Goal: Information Seeking & Learning: Learn about a topic

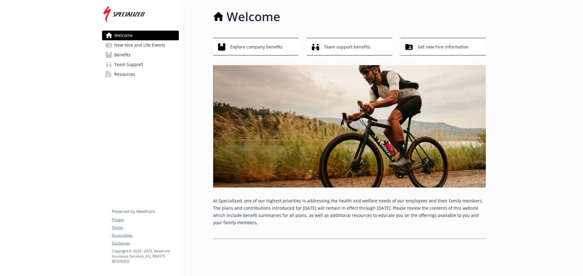
click at [116, 54] on span "Benefits" at bounding box center [122, 55] width 16 height 10
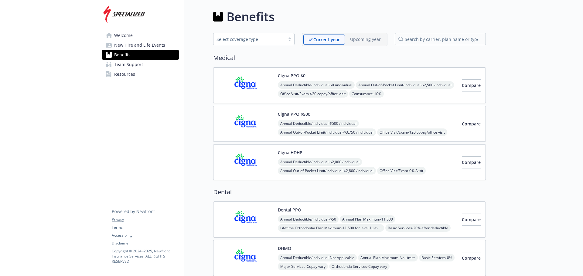
click at [292, 88] on span "Annual Deductible/Individual - $0 /individual" at bounding box center [316, 85] width 77 height 8
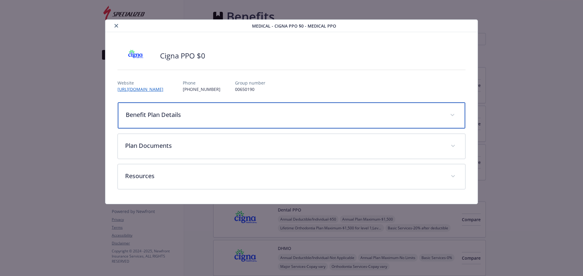
click at [215, 114] on p "Benefit Plan Details" at bounding box center [284, 114] width 317 height 9
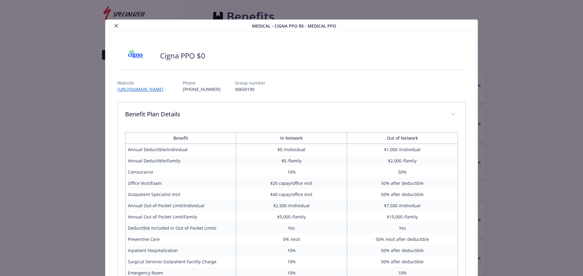
click at [115, 26] on icon "close" at bounding box center [116, 26] width 4 height 4
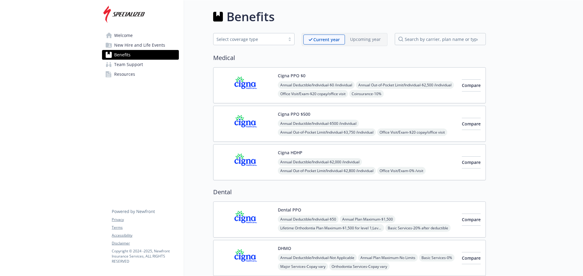
click at [331, 130] on span "Annual Out-of-Pocket Limit/Individual - $3,750 /individual" at bounding box center [327, 133] width 98 height 8
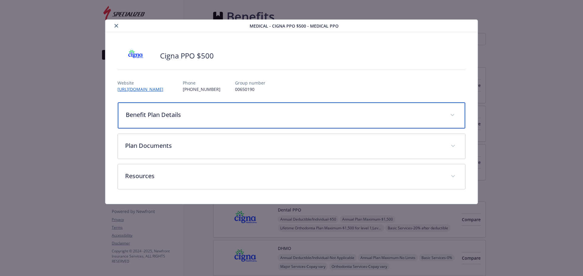
click at [452, 116] on span "details for plan Medical - Cigna PPO $500 - Medical PPO" at bounding box center [452, 115] width 10 height 10
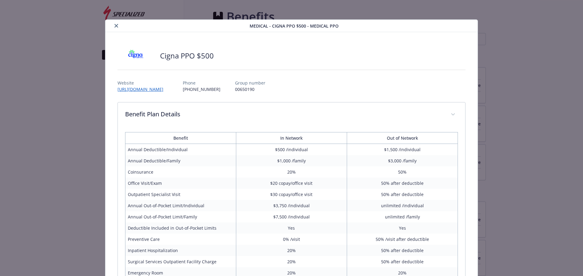
click at [116, 26] on icon "close" at bounding box center [116, 26] width 4 height 4
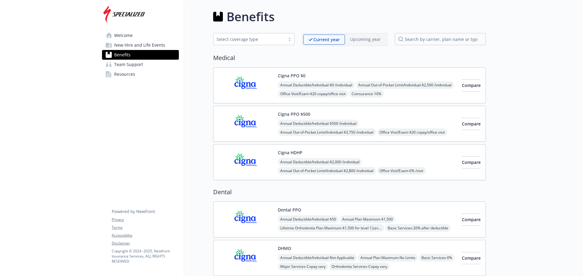
click at [325, 117] on div "Cigna PPO $500 Annual Deductible/Individual - $500 /individual Annual Out-of-Po…" at bounding box center [367, 124] width 179 height 26
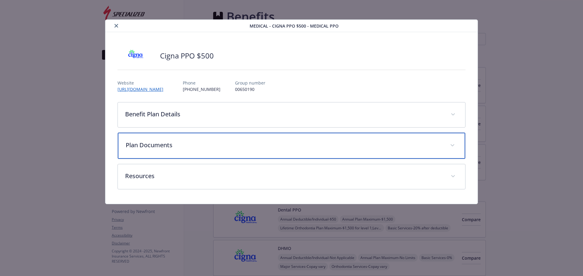
click at [312, 152] on div "Plan Documents" at bounding box center [292, 146] width 348 height 26
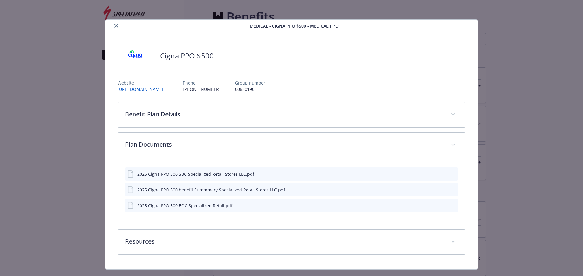
click at [449, 192] on button "preview file" at bounding box center [452, 189] width 7 height 5
click at [451, 175] on icon "preview file" at bounding box center [451, 174] width 5 height 4
click at [449, 204] on icon "preview file" at bounding box center [451, 205] width 5 height 4
click at [114, 26] on icon "close" at bounding box center [116, 26] width 4 height 4
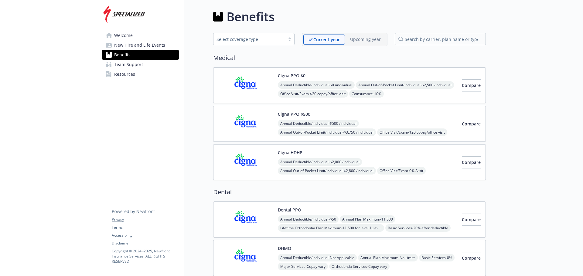
click at [313, 156] on div "Cigna HDHP Annual Deductible/Individual - $2,000 /individual Annual Out-of-Pock…" at bounding box center [367, 163] width 179 height 26
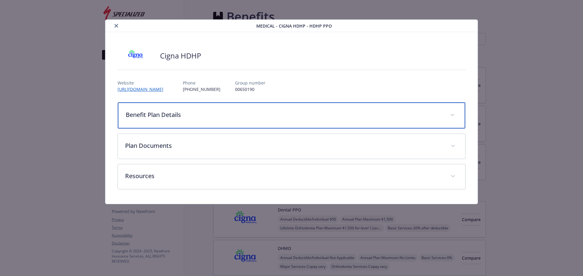
click at [419, 112] on p "Benefit Plan Details" at bounding box center [284, 114] width 317 height 9
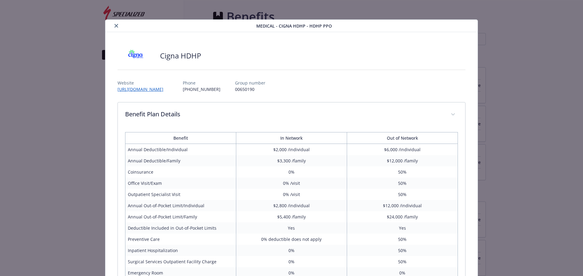
click at [114, 25] on icon "close" at bounding box center [116, 26] width 4 height 4
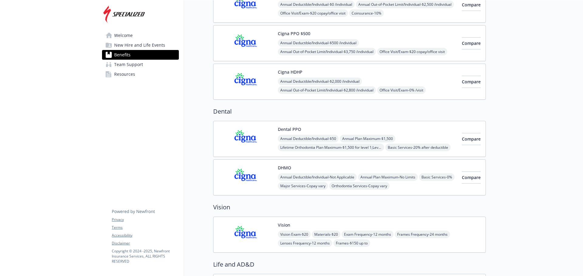
scroll to position [121, 0]
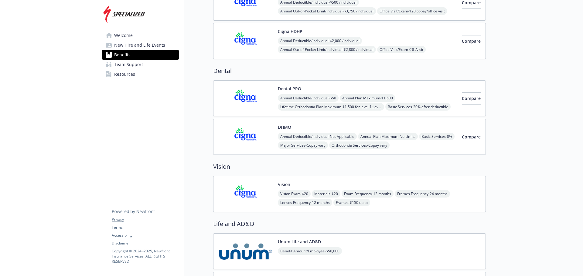
click at [291, 97] on span "Annual Deductible/Individual - $50" at bounding box center [308, 98] width 61 height 8
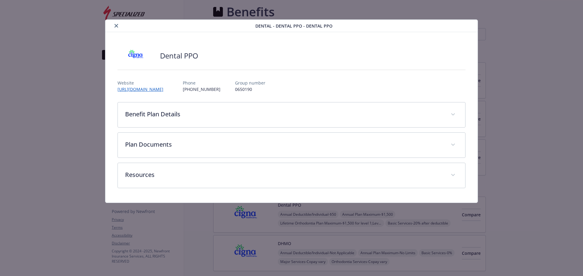
scroll to position [121, 0]
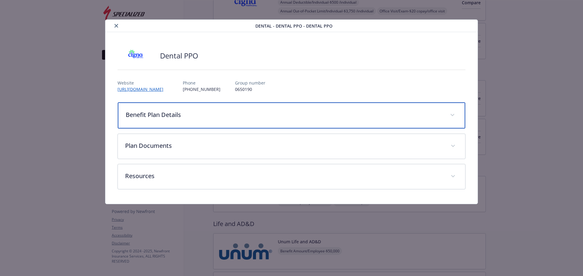
click at [236, 110] on div "Benefit Plan Details" at bounding box center [292, 116] width 348 height 26
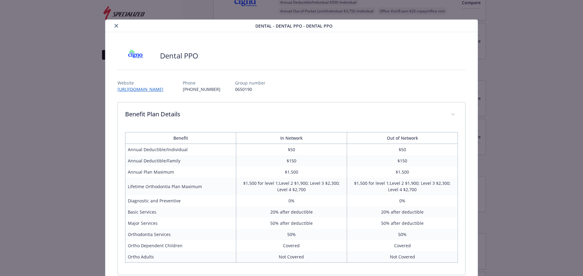
scroll to position [30, 0]
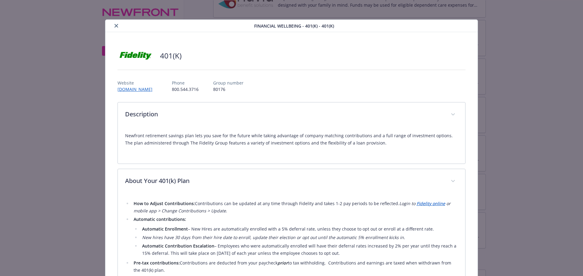
click at [114, 25] on icon "close" at bounding box center [116, 26] width 4 height 4
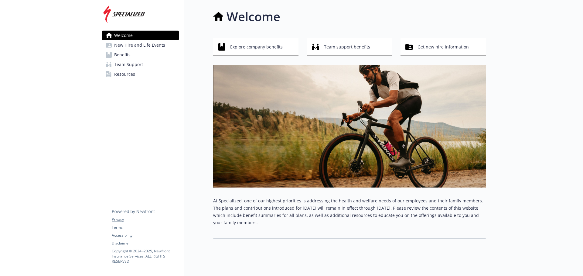
click at [118, 57] on span "Benefits" at bounding box center [122, 55] width 16 height 10
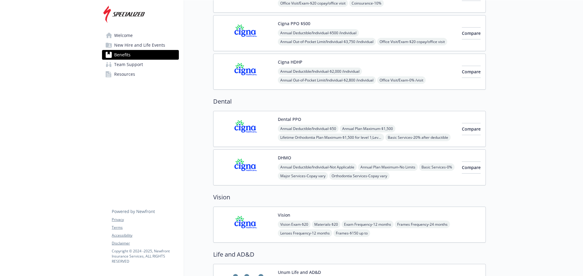
scroll to position [91, 0]
click at [246, 125] on img at bounding box center [245, 129] width 55 height 26
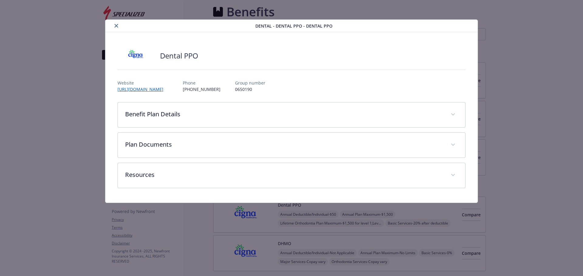
scroll to position [91, 0]
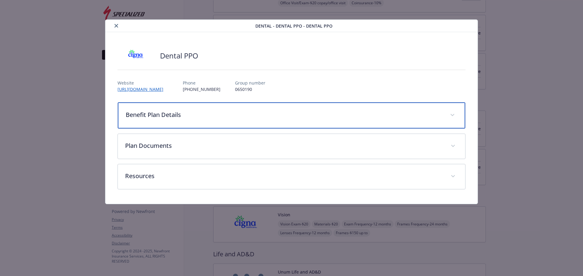
click at [274, 116] on p "Benefit Plan Details" at bounding box center [284, 114] width 317 height 9
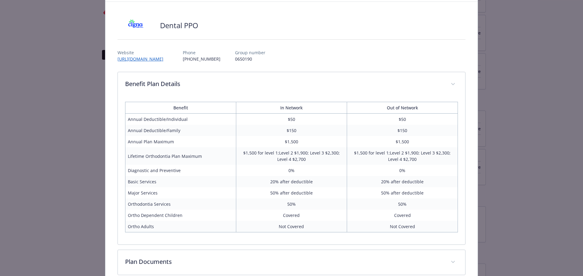
scroll to position [0, 0]
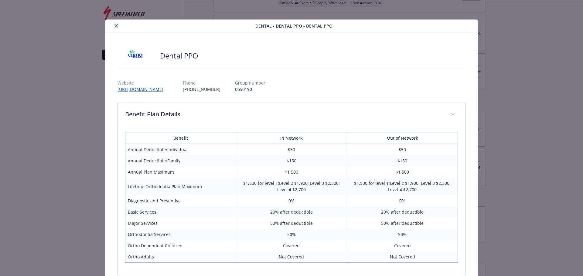
click at [115, 25] on icon "close" at bounding box center [116, 26] width 4 height 4
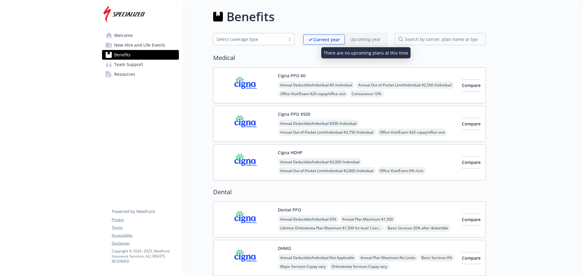
click at [356, 43] on div "Upcoming year" at bounding box center [365, 39] width 41 height 9
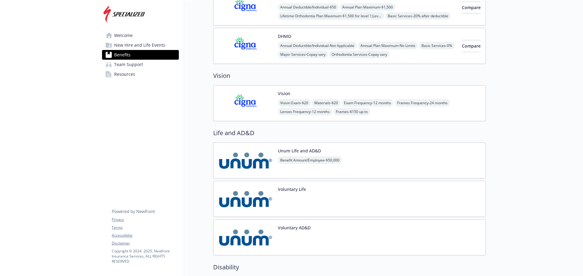
click at [245, 201] on img at bounding box center [245, 199] width 55 height 26
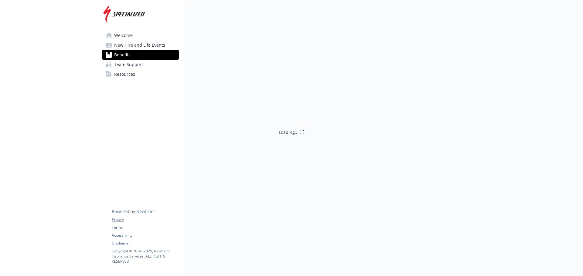
scroll to position [212, 0]
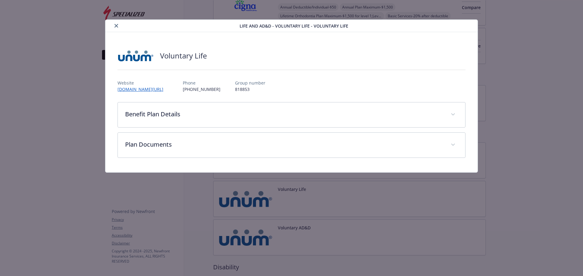
click at [116, 27] on icon "close" at bounding box center [116, 26] width 4 height 4
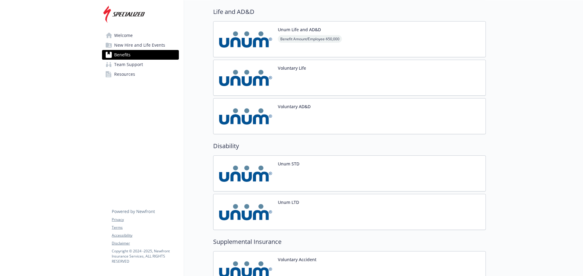
click at [234, 165] on img at bounding box center [245, 174] width 55 height 26
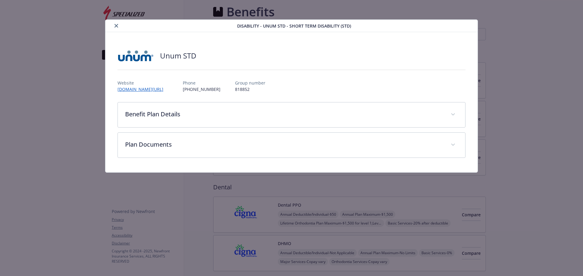
scroll to position [334, 0]
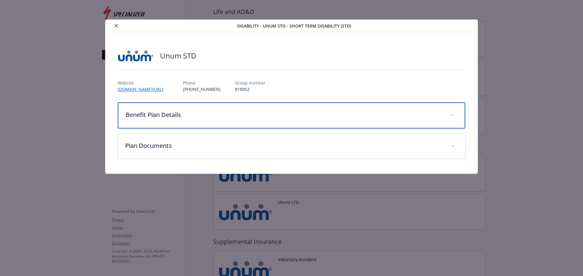
click at [166, 121] on div "Benefit Plan Details" at bounding box center [292, 116] width 348 height 26
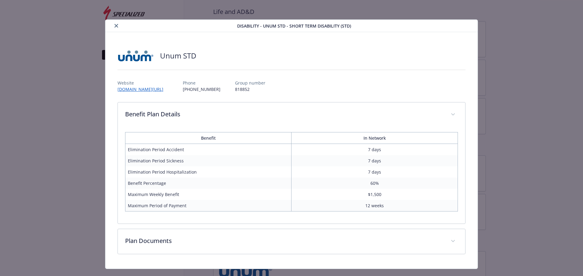
click at [114, 25] on icon "close" at bounding box center [116, 26] width 4 height 4
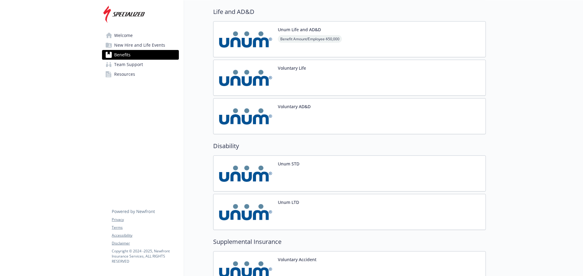
click at [263, 212] on img at bounding box center [245, 212] width 55 height 26
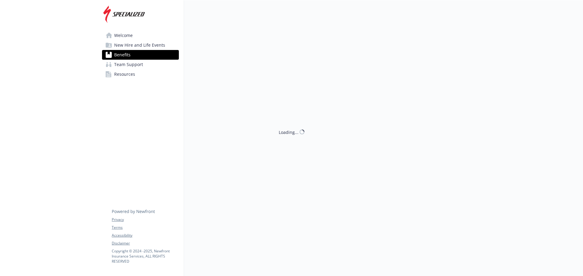
scroll to position [334, 0]
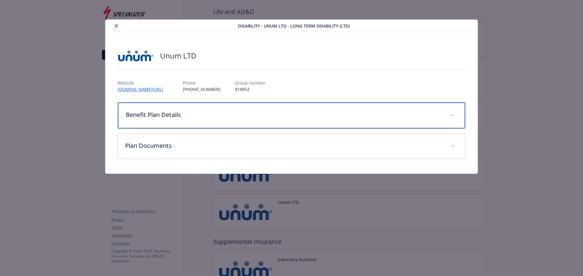
click at [158, 115] on p "Benefit Plan Details" at bounding box center [284, 114] width 317 height 9
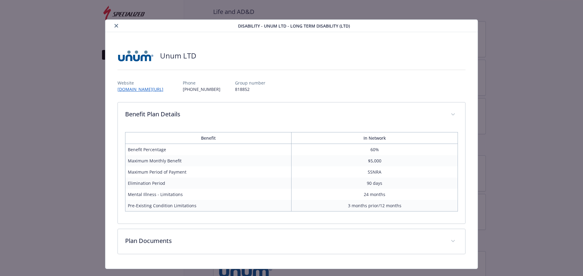
click at [117, 25] on icon "close" at bounding box center [116, 26] width 4 height 4
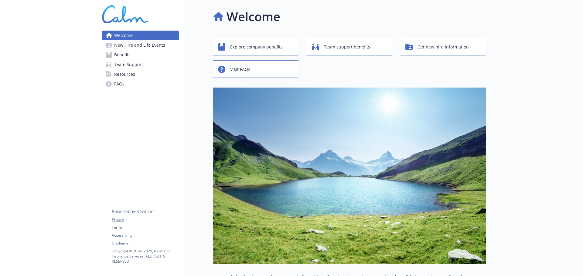
click at [123, 53] on span "Benefits" at bounding box center [122, 55] width 16 height 10
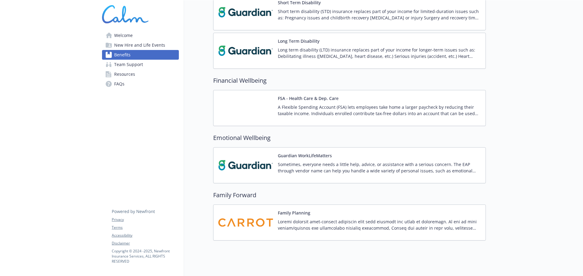
scroll to position [392, 0]
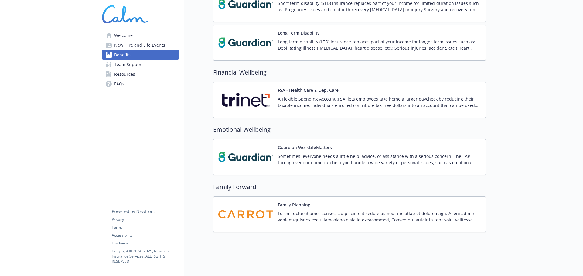
click at [330, 153] on p "Sometimes, everyone needs a little help, advice, or assistance with a serious c…" at bounding box center [379, 159] width 203 height 13
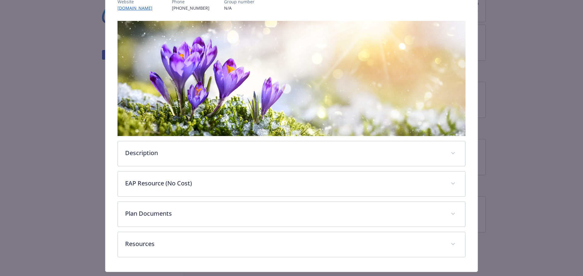
scroll to position [96, 0]
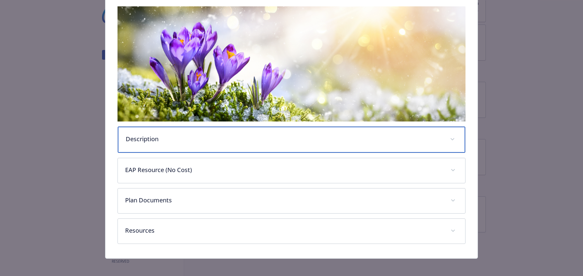
click at [330, 135] on p "Description" at bounding box center [284, 139] width 317 height 9
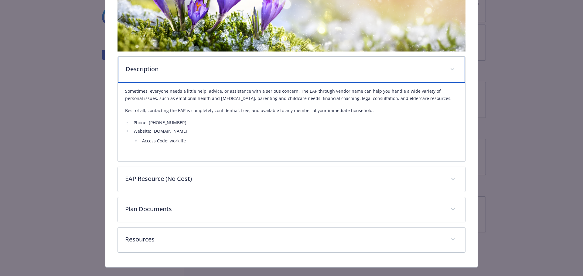
scroll to position [176, 0]
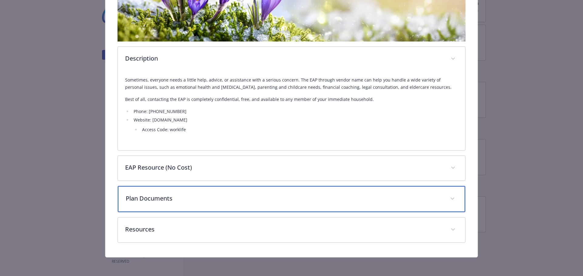
click at [249, 197] on p "Plan Documents" at bounding box center [284, 198] width 317 height 9
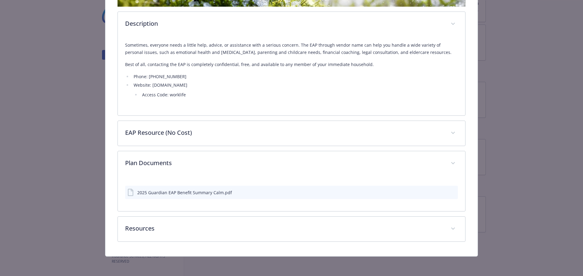
scroll to position [210, 0]
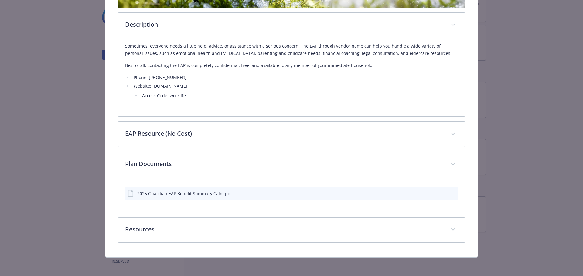
click at [223, 194] on div "2025 Guardian EAP Benefit Summary Calm.pdf" at bounding box center [184, 194] width 95 height 6
click at [449, 191] on icon "preview file" at bounding box center [451, 193] width 5 height 4
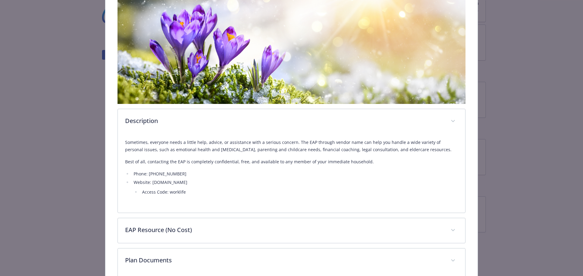
scroll to position [0, 0]
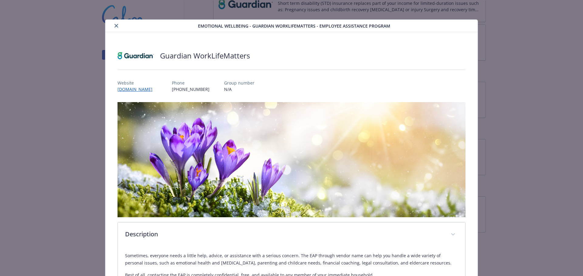
click at [114, 25] on icon "close" at bounding box center [116, 26] width 4 height 4
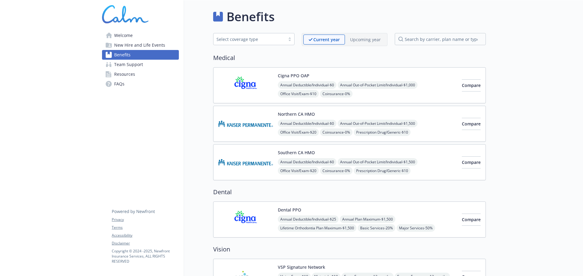
click at [367, 35] on div "Upcoming year" at bounding box center [365, 40] width 41 height 10
click at [363, 39] on p "Upcoming year" at bounding box center [364, 39] width 31 height 6
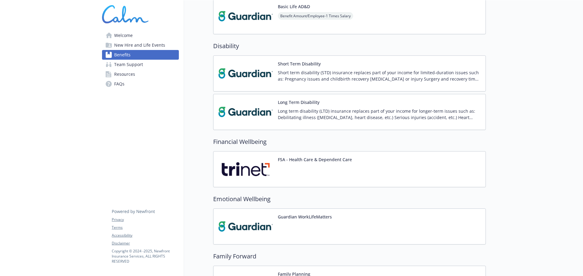
scroll to position [364, 0]
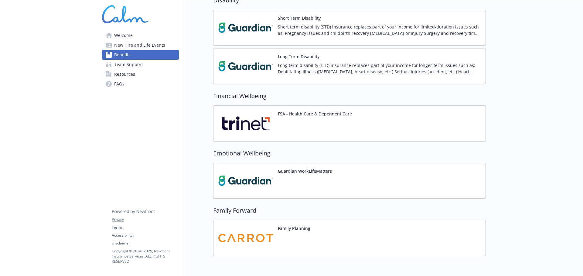
click at [245, 179] on img at bounding box center [245, 181] width 55 height 26
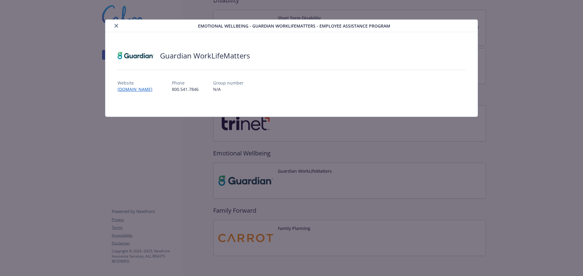
scroll to position [364, 0]
click at [116, 23] on button "close" at bounding box center [116, 25] width 7 height 7
